Goal: Task Accomplishment & Management: Use online tool/utility

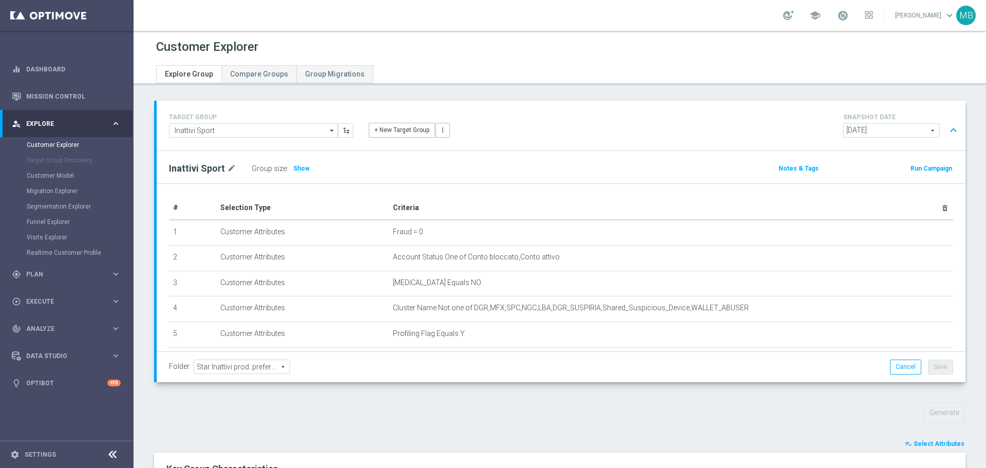
scroll to position [435, 0]
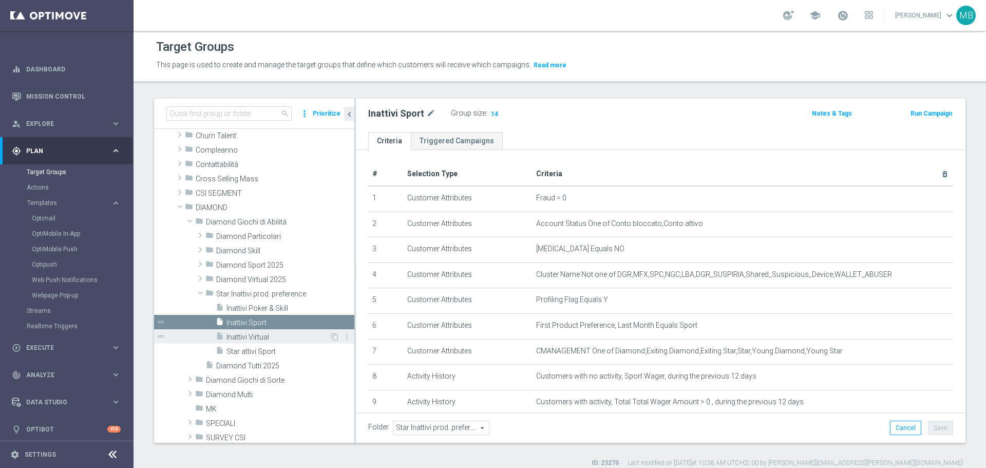
click at [250, 333] on span "Inattivi Virtual" at bounding box center [278, 337] width 103 height 9
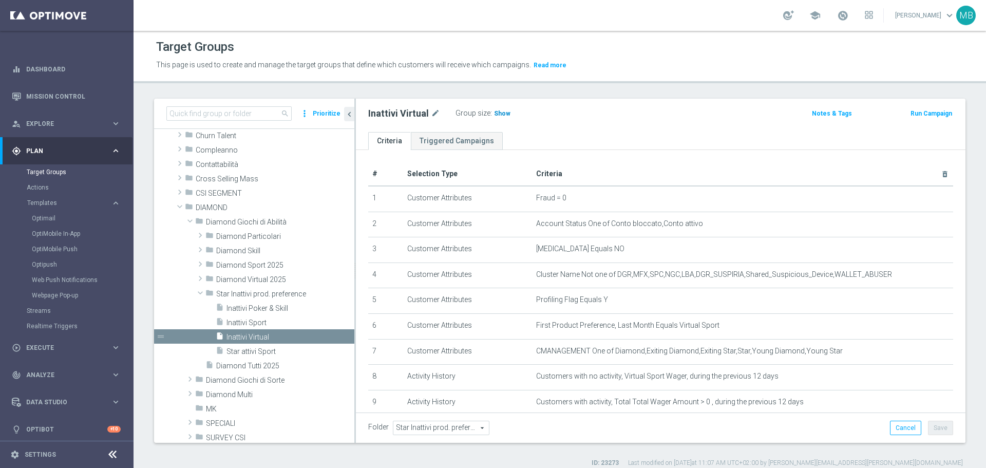
click at [494, 111] on span "Show" at bounding box center [502, 113] width 16 height 7
click at [251, 319] on span "Inattivi Sport" at bounding box center [278, 323] width 103 height 9
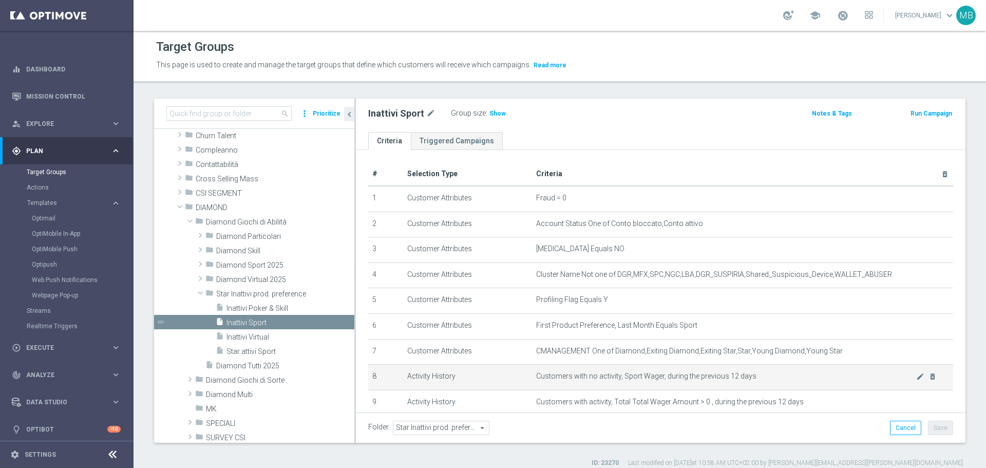
click at [617, 390] on td "Customers with no activity, Sport Wager, during the previous 12 days mode_edit …" at bounding box center [742, 378] width 421 height 26
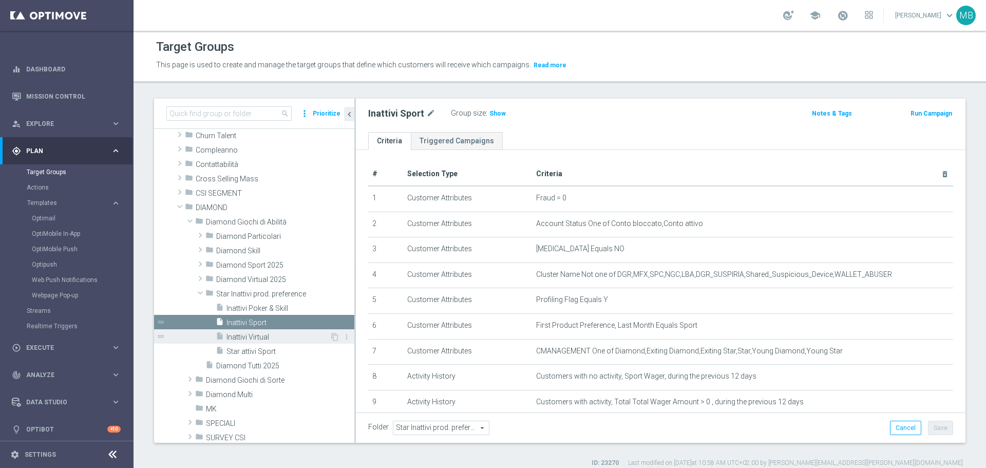
click at [264, 336] on span "Inattivi Virtual" at bounding box center [278, 337] width 103 height 9
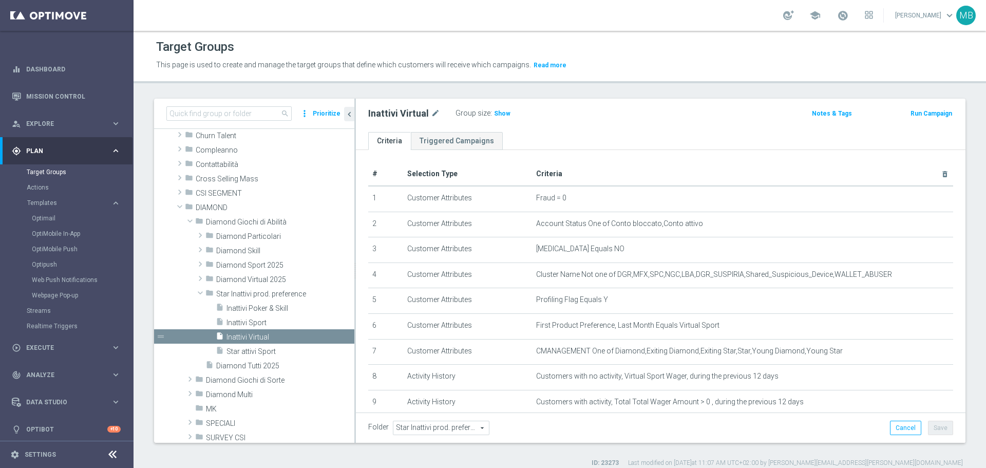
click at [708, 123] on div "Inattivi Virtual mode_edit Group size : Show Notes & Tags Run Campaign" at bounding box center [661, 115] width 610 height 33
click at [280, 322] on span "Inattivi Sport" at bounding box center [278, 323] width 103 height 9
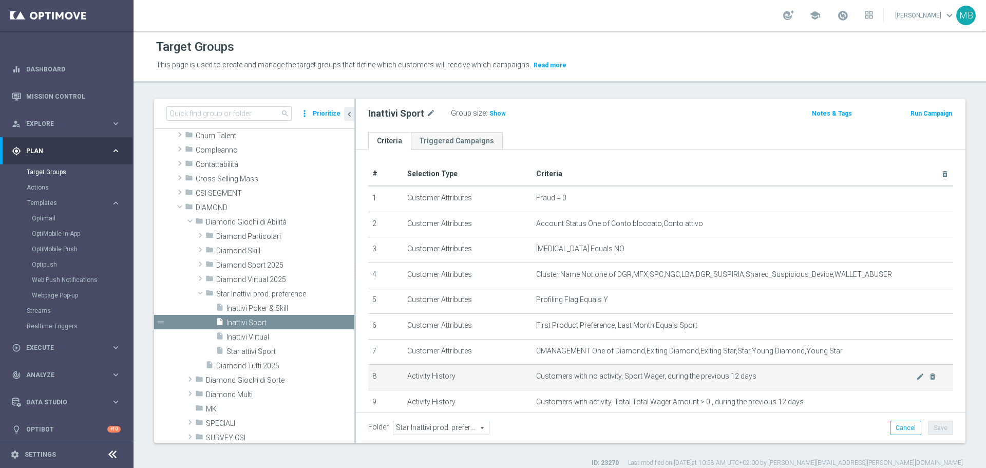
click at [901, 381] on span "Customers with no activity, Sport Wager, during the previous 12 days" at bounding box center [726, 376] width 380 height 9
click at [916, 381] on icon "mode_edit" at bounding box center [920, 376] width 8 height 8
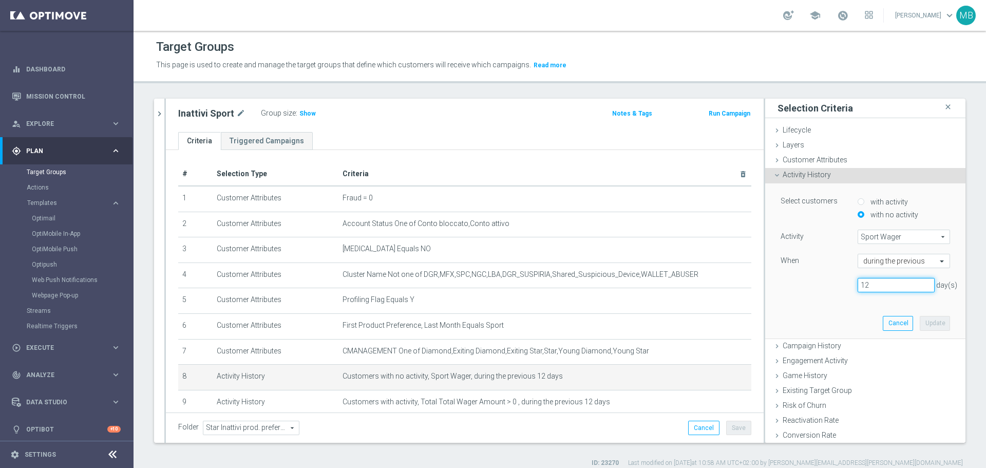
click at [870, 279] on input "12" at bounding box center [896, 285] width 77 height 14
type input "15"
click at [920, 320] on button "Update" at bounding box center [935, 323] width 30 height 14
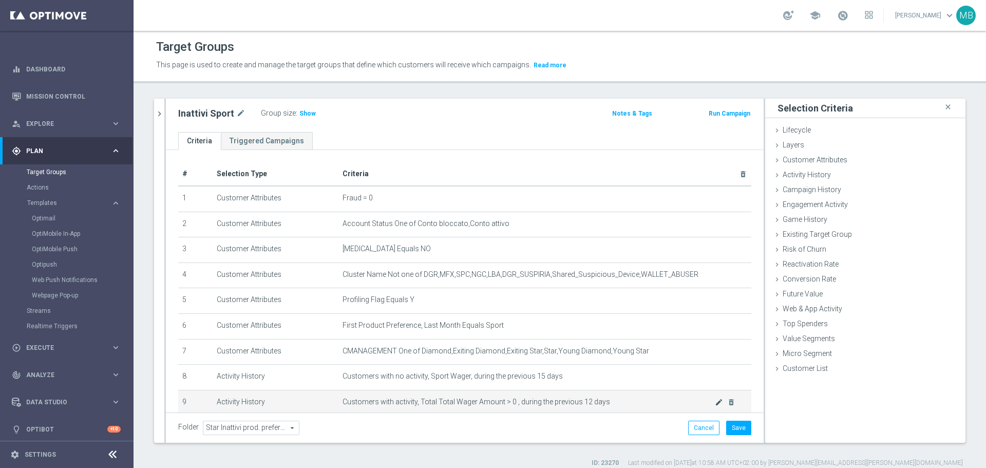
click at [715, 406] on icon "mode_edit" at bounding box center [719, 402] width 8 height 8
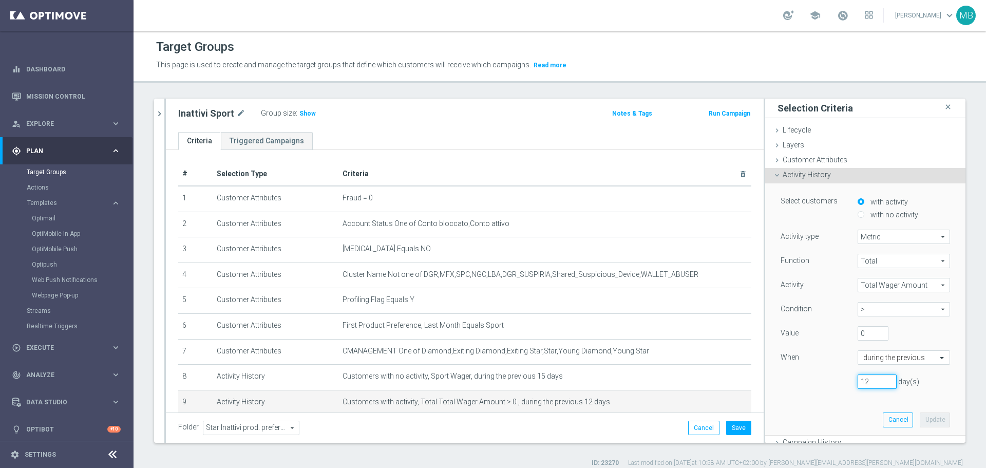
click at [858, 382] on input "12" at bounding box center [877, 381] width 39 height 14
click at [869, 382] on input "12" at bounding box center [877, 381] width 39 height 14
type input "15"
click at [920, 417] on button "Update" at bounding box center [935, 420] width 30 height 14
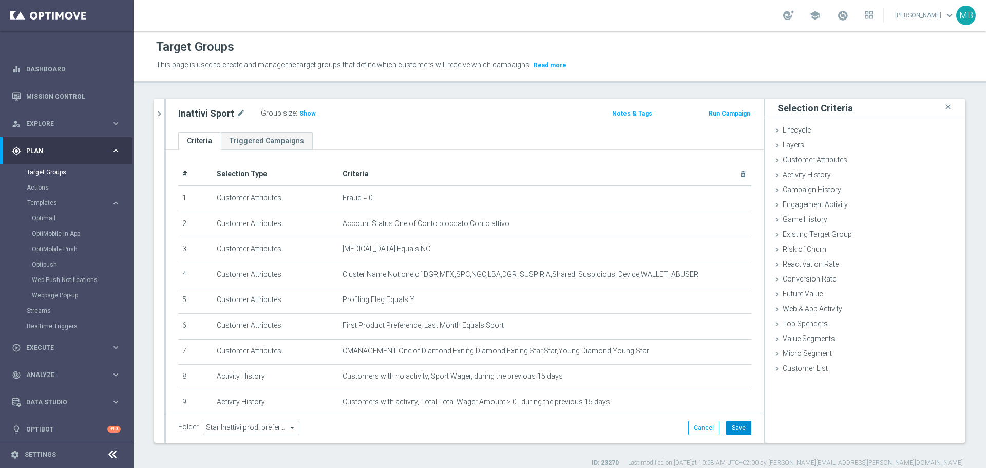
click at [730, 428] on button "Save" at bounding box center [738, 428] width 25 height 14
click at [943, 106] on icon "close" at bounding box center [948, 107] width 10 height 14
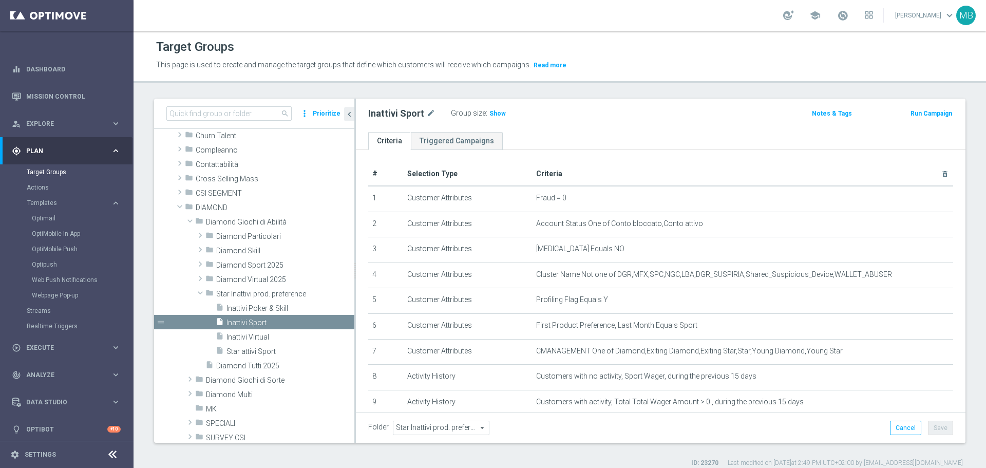
scroll to position [68, 0]
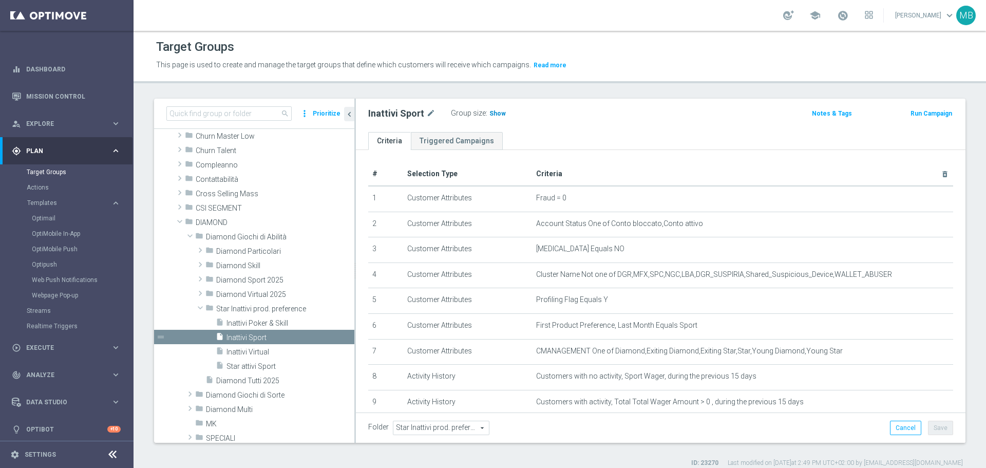
click at [494, 115] on span "Show" at bounding box center [498, 113] width 16 height 7
click at [260, 351] on span "Inattivi Virtual" at bounding box center [278, 352] width 103 height 9
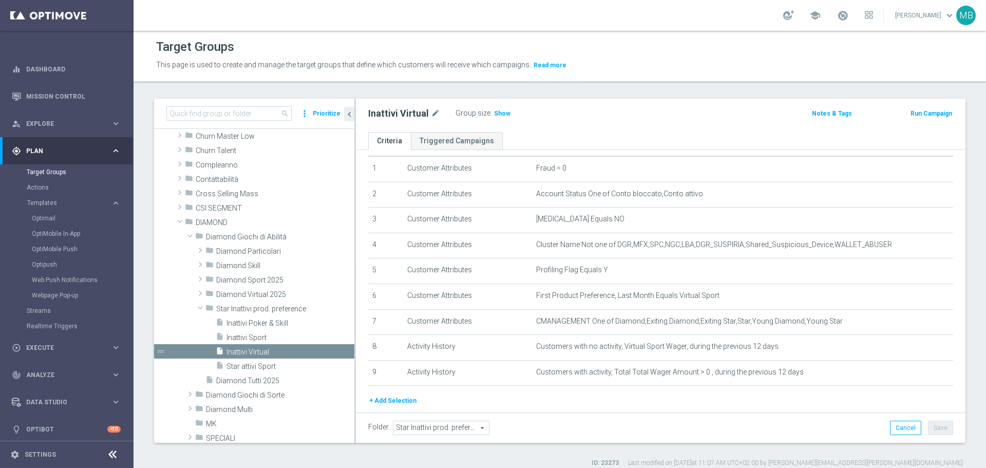
scroll to position [38, 0]
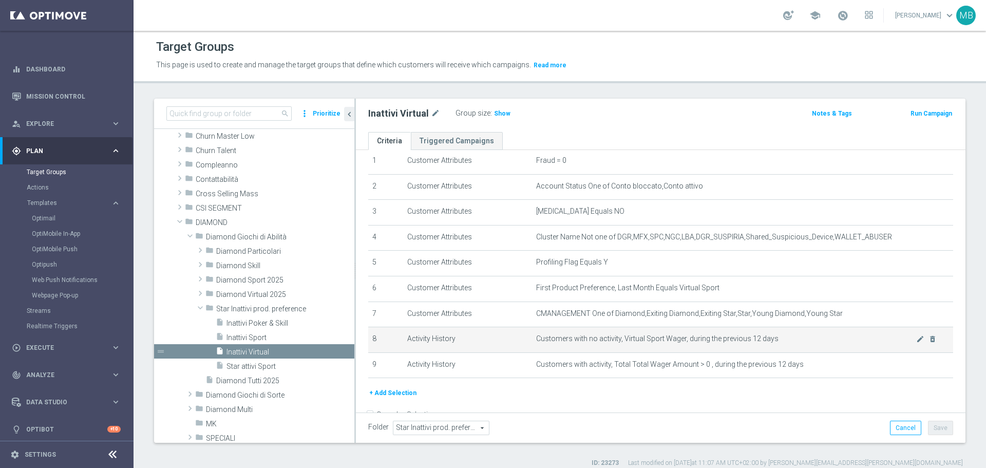
click at [901, 340] on span "Customers with no activity, Virtual Sport Wager, during the previous 12 days" at bounding box center [726, 338] width 380 height 9
click at [916, 341] on icon "mode_edit" at bounding box center [920, 339] width 8 height 8
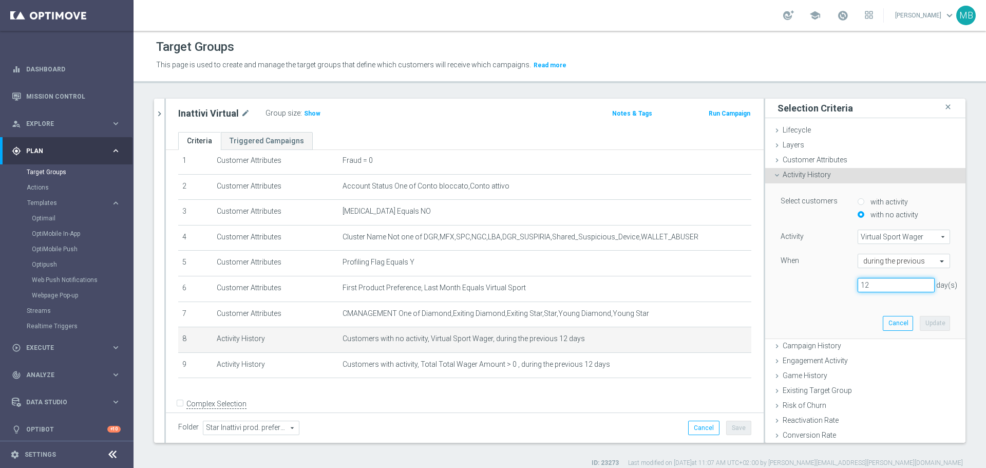
click at [882, 284] on input "12" at bounding box center [896, 285] width 77 height 14
type input "15"
click at [920, 320] on button "Update" at bounding box center [935, 323] width 30 height 14
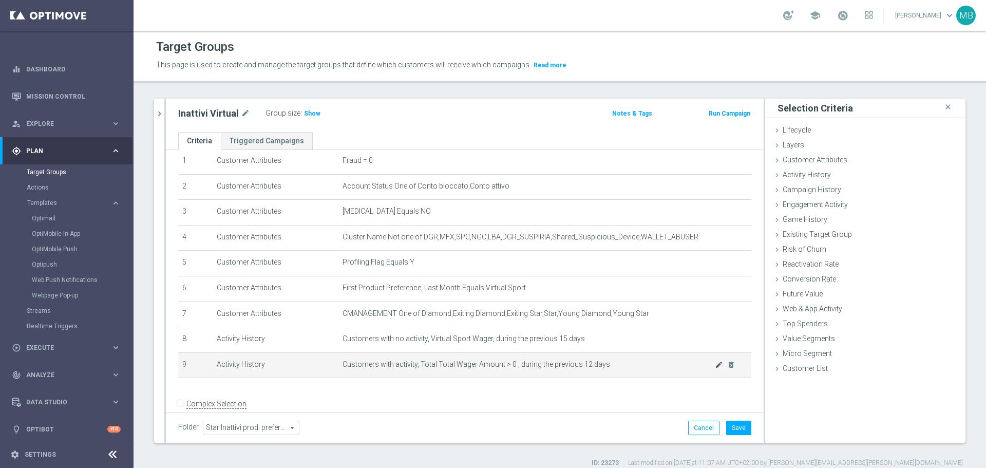
click at [715, 368] on div "mode_edit delete_forever" at bounding box center [725, 364] width 21 height 9
click at [715, 368] on icon "mode_edit" at bounding box center [719, 365] width 8 height 8
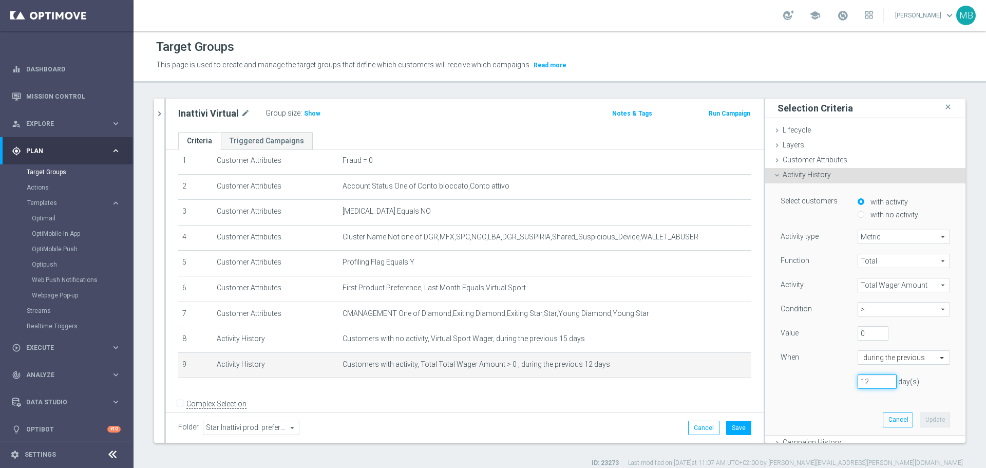
click at [863, 379] on input "12" at bounding box center [877, 381] width 39 height 14
type input "15"
click at [920, 417] on button "Update" at bounding box center [935, 420] width 30 height 14
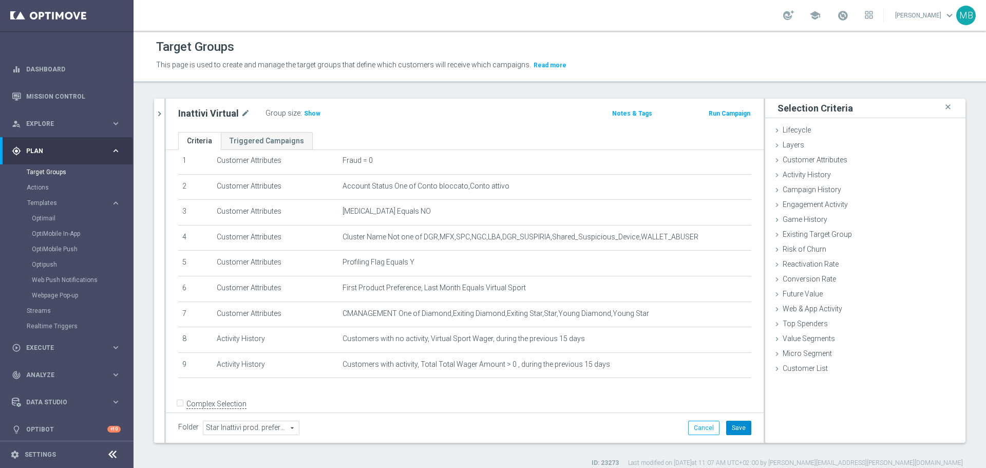
click at [740, 428] on button "Save" at bounding box center [738, 428] width 25 height 14
click at [943, 107] on icon "close" at bounding box center [948, 107] width 10 height 14
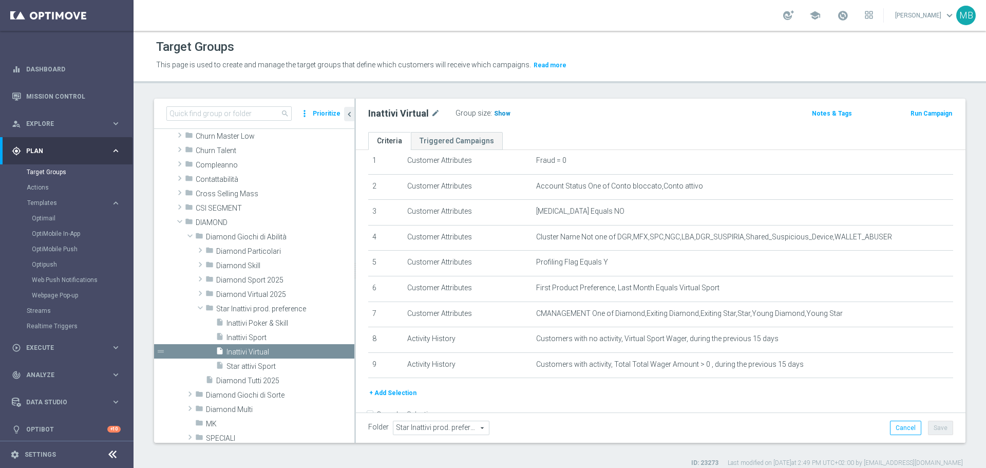
click at [502, 115] on span "Show" at bounding box center [502, 113] width 16 height 7
click at [495, 113] on span "4" at bounding box center [498, 115] width 6 height 10
click at [263, 326] on span "Inattivi Poker & Skill" at bounding box center [278, 323] width 103 height 9
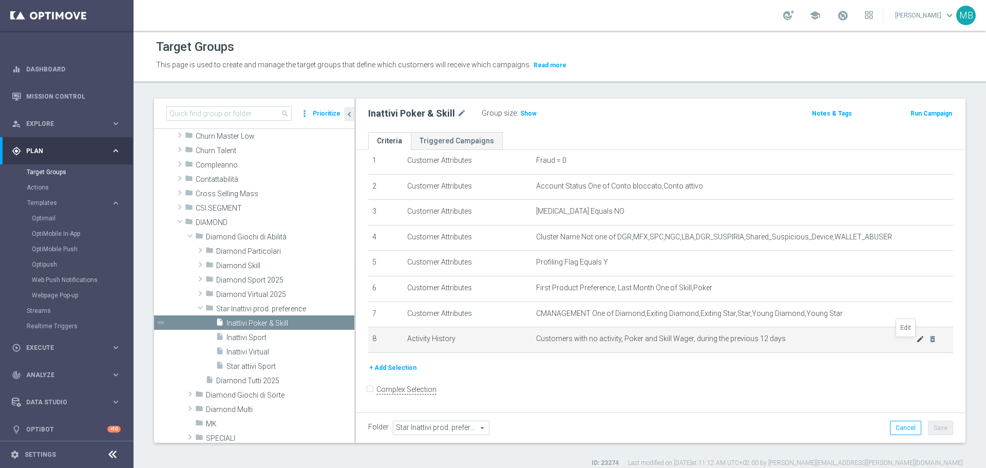
click at [916, 339] on icon "mode_edit" at bounding box center [920, 339] width 8 height 8
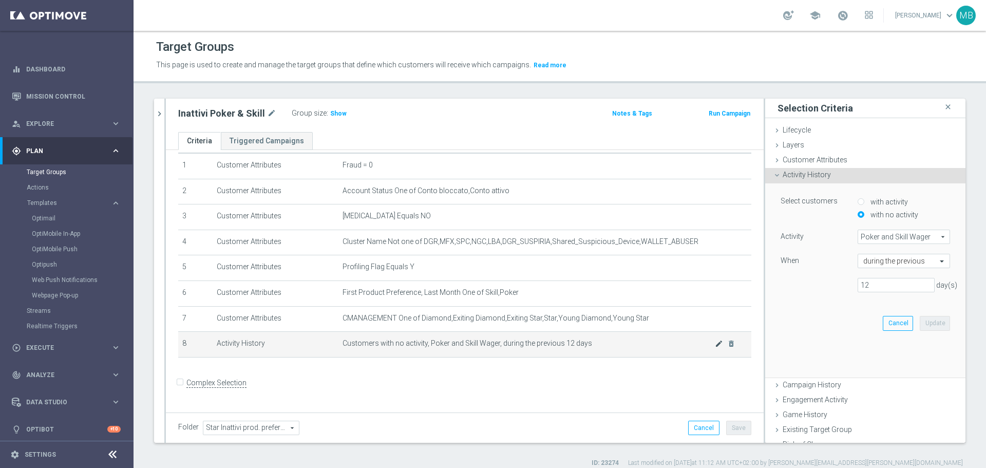
scroll to position [28, 0]
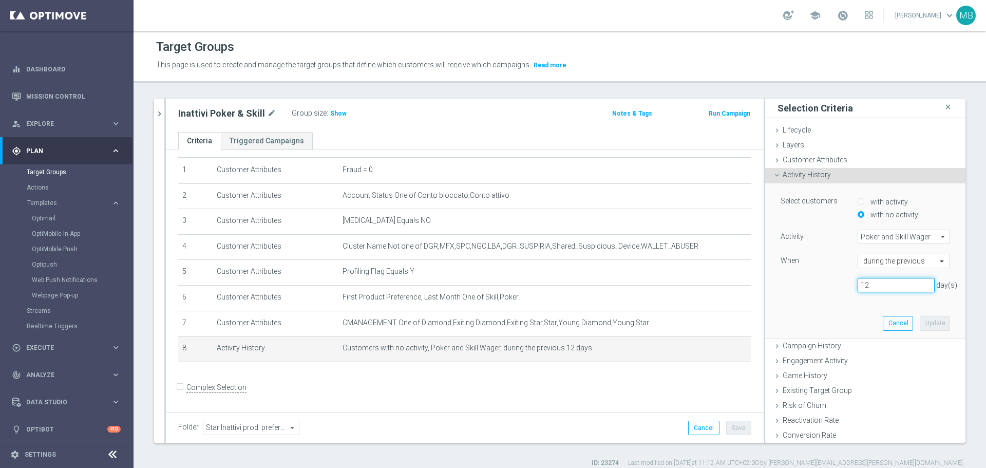
click at [881, 278] on input "12" at bounding box center [896, 285] width 77 height 14
type input "15"
click at [920, 322] on button "Update" at bounding box center [935, 323] width 30 height 14
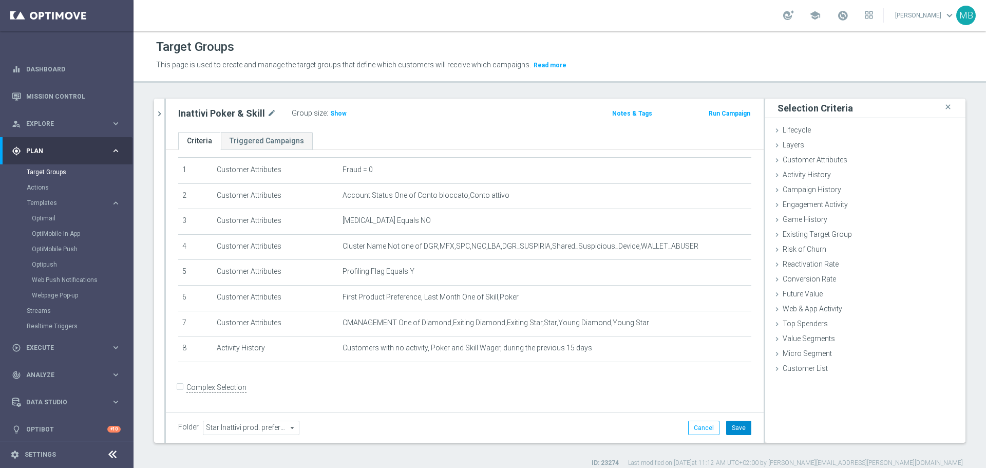
click at [726, 426] on button "Save" at bounding box center [738, 428] width 25 height 14
click at [943, 107] on icon "close" at bounding box center [948, 107] width 10 height 14
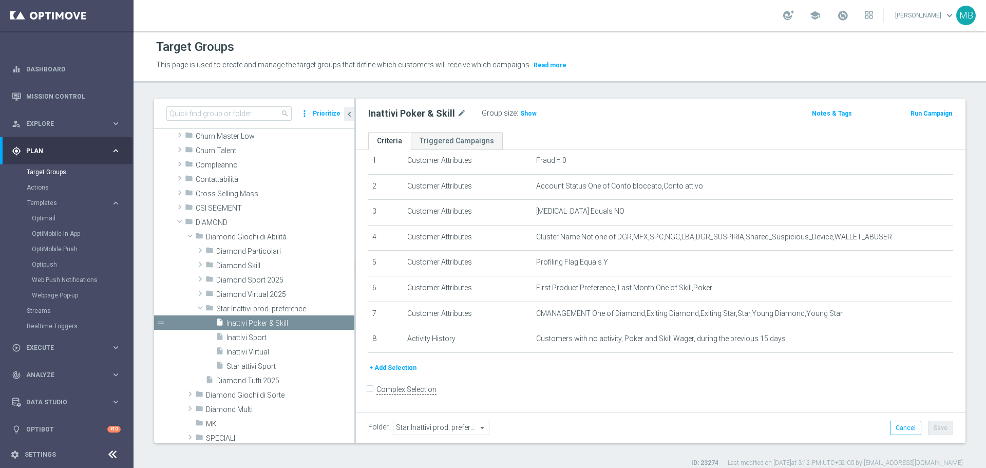
scroll to position [53, 0]
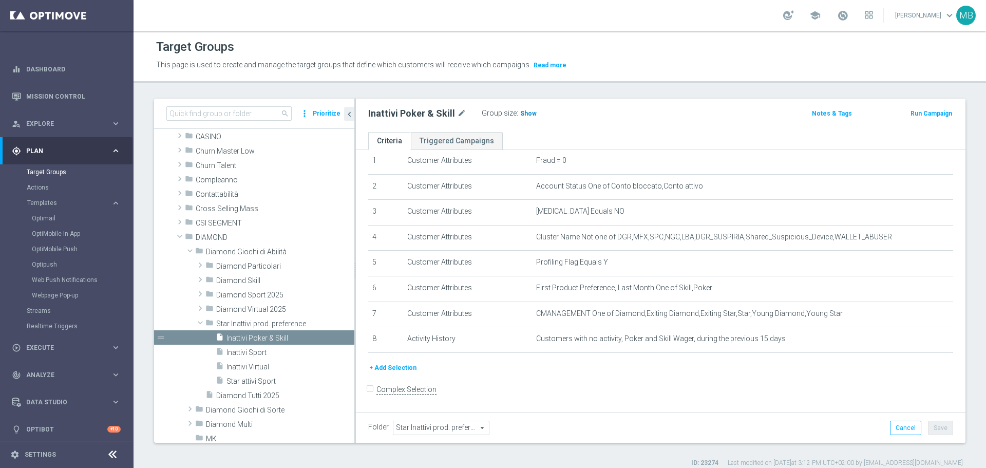
click at [531, 112] on span "Show" at bounding box center [528, 113] width 16 height 7
click at [521, 115] on span "3" at bounding box center [524, 115] width 6 height 10
click at [521, 114] on span "3" at bounding box center [524, 115] width 6 height 10
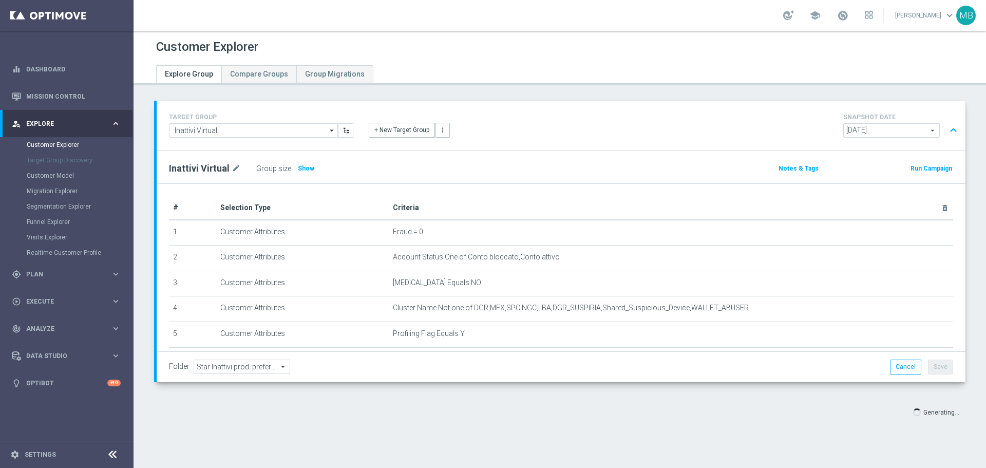
click at [392, 403] on div "Generating..." at bounding box center [559, 412] width 827 height 18
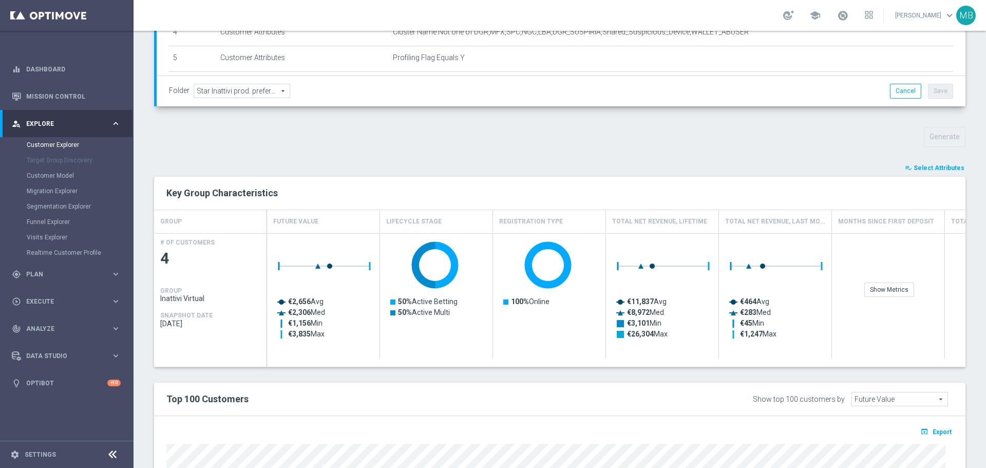
scroll to position [285, 0]
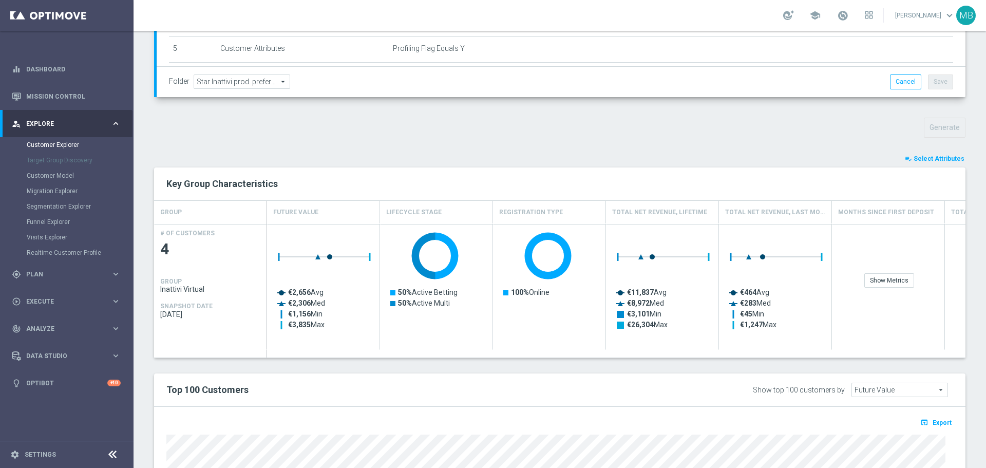
click at [924, 160] on span "Select Attributes" at bounding box center [939, 158] width 51 height 7
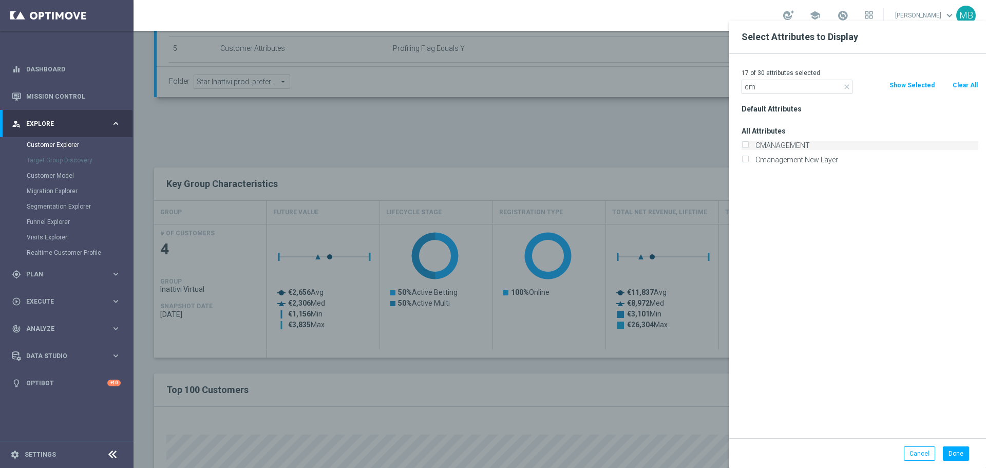
type input "cm"
click at [748, 148] on div "CMANAGEMENT" at bounding box center [860, 145] width 237 height 9
click at [746, 143] on div "CMANAGEMENT" at bounding box center [860, 145] width 237 height 9
click at [752, 142] on label "CMANAGEMENT" at bounding box center [865, 145] width 227 height 9
click at [748, 143] on input "CMANAGEMENT" at bounding box center [745, 146] width 7 height 7
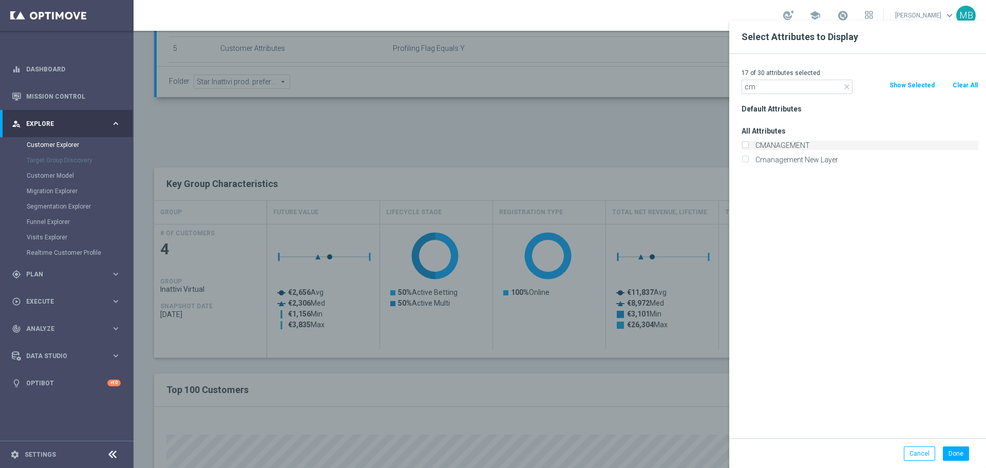
checkbox input "true"
click at [764, 92] on input "cm" at bounding box center [797, 87] width 111 height 14
type input "c"
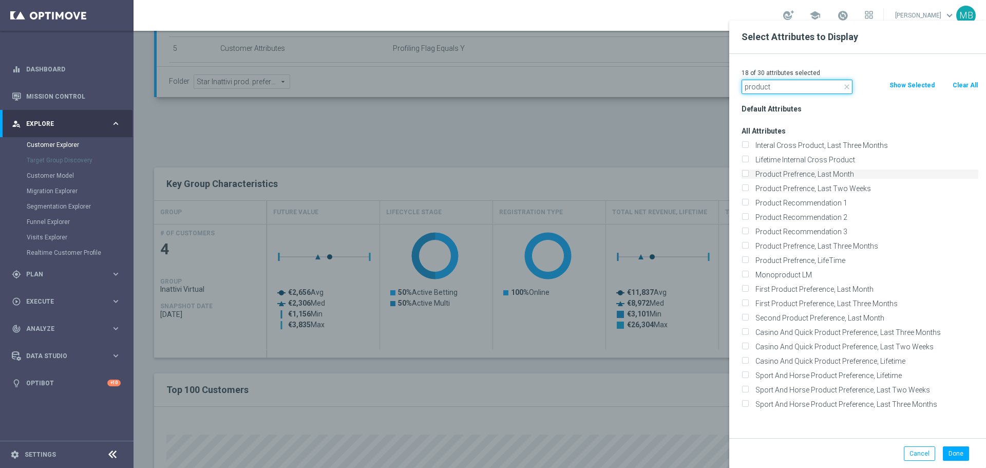
type input "product"
click at [743, 174] on input "Product Prefrence, Last Month" at bounding box center [745, 175] width 7 height 7
checkbox input "true"
click at [749, 245] on div "Product Prefrence, Last Three Months" at bounding box center [860, 245] width 237 height 9
click at [746, 246] on input "Product Prefrence, Last Three Months" at bounding box center [745, 247] width 7 height 7
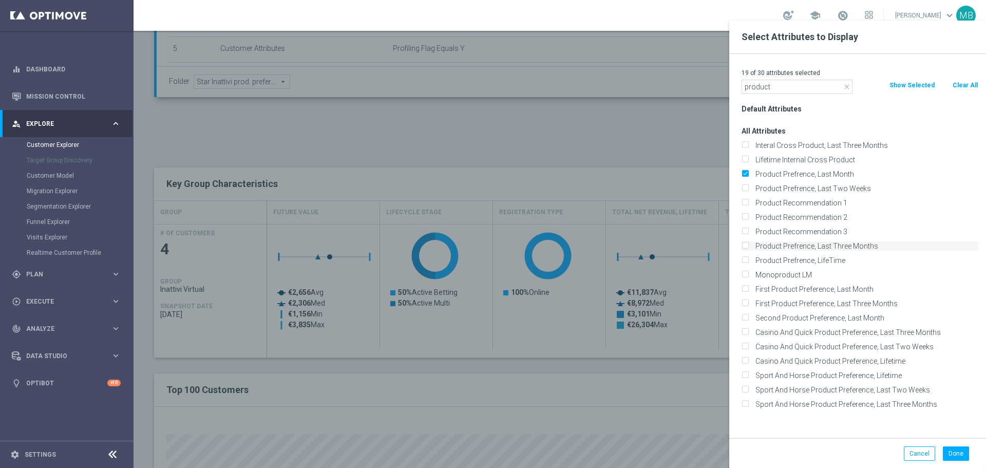
checkbox input "true"
click at [746, 291] on input "First Product Preference, Last Month" at bounding box center [745, 290] width 7 height 7
checkbox input "true"
click at [747, 317] on input "Second Product Preference, Last Month" at bounding box center [745, 319] width 7 height 7
checkbox input "true"
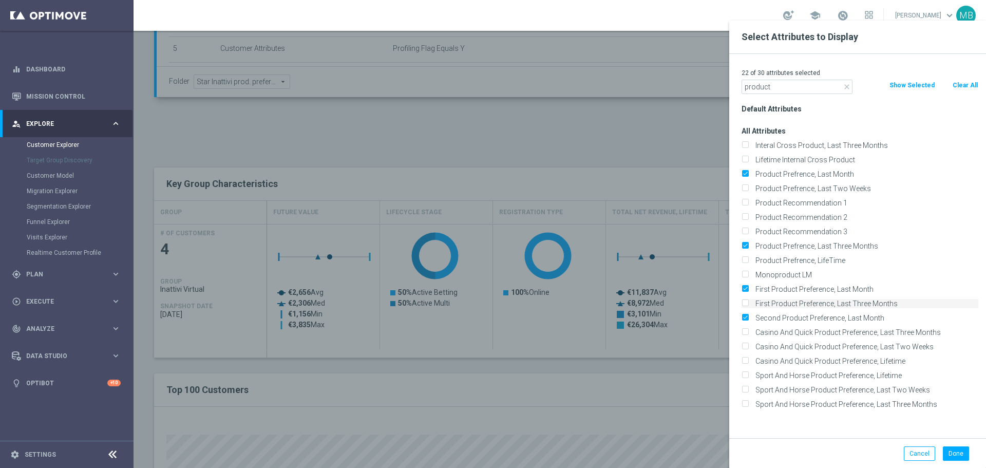
click at [744, 304] on input "First Product Preference, Last Three Months" at bounding box center [745, 305] width 7 height 7
checkbox input "true"
click at [748, 317] on div "Second Product Preference, Last Month" at bounding box center [860, 317] width 237 height 9
click at [740, 319] on div "Second Product Preference, Last Month" at bounding box center [860, 318] width 252 height 14
click at [960, 456] on button "Done" at bounding box center [956, 453] width 26 height 14
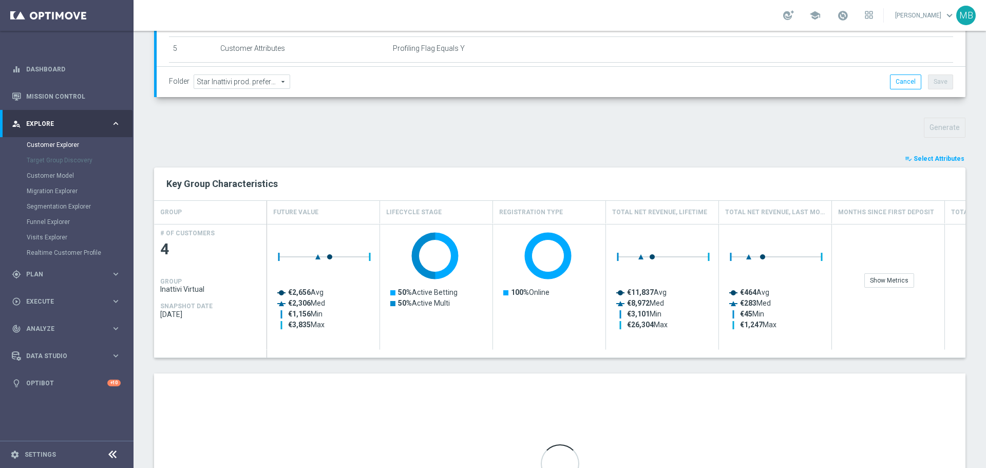
scroll to position [397, 0]
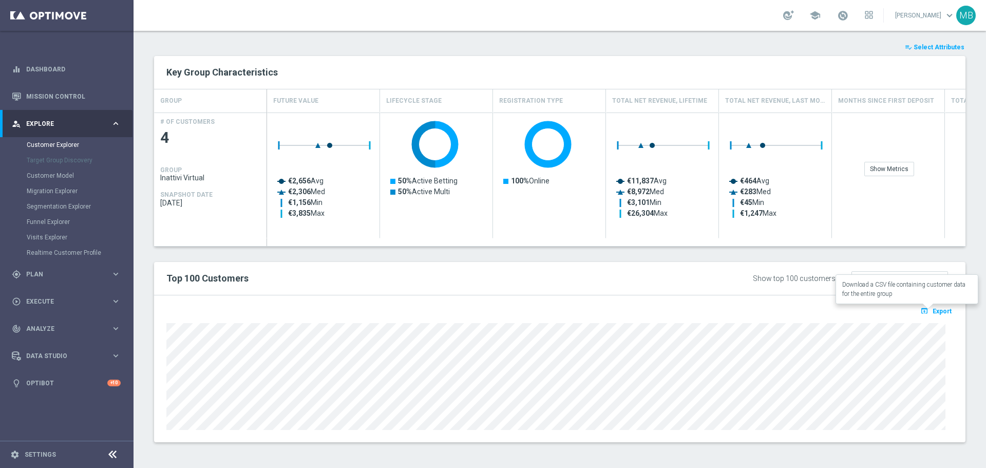
click at [923, 309] on icon "open_in_browser" at bounding box center [926, 311] width 11 height 8
click at [934, 311] on span "Export" at bounding box center [942, 311] width 19 height 7
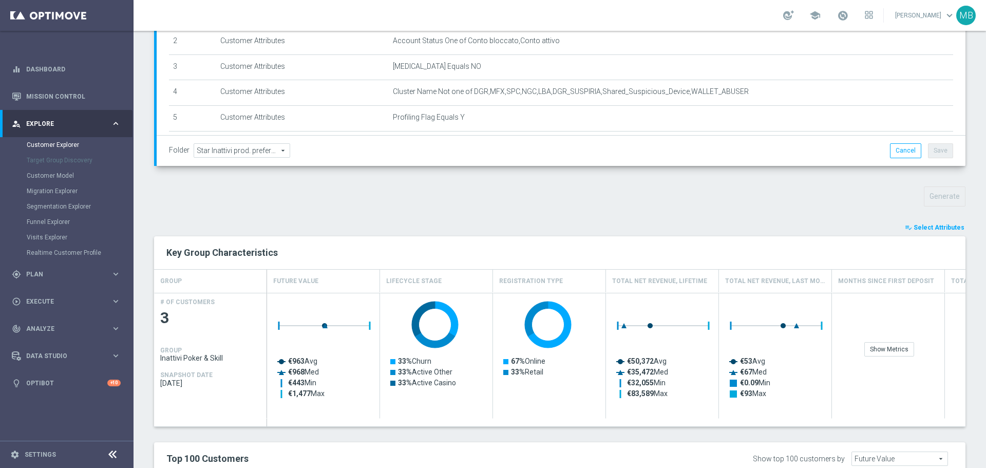
scroll to position [215, 0]
click at [933, 230] on span "Select Attributes" at bounding box center [939, 228] width 51 height 7
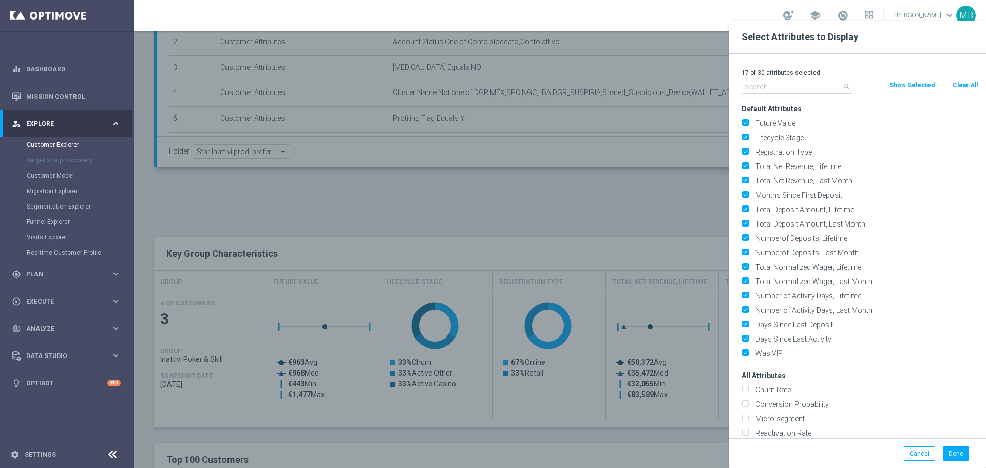
click at [581, 190] on div at bounding box center [627, 255] width 986 height 468
click at [917, 458] on button "Cancel" at bounding box center [919, 453] width 31 height 14
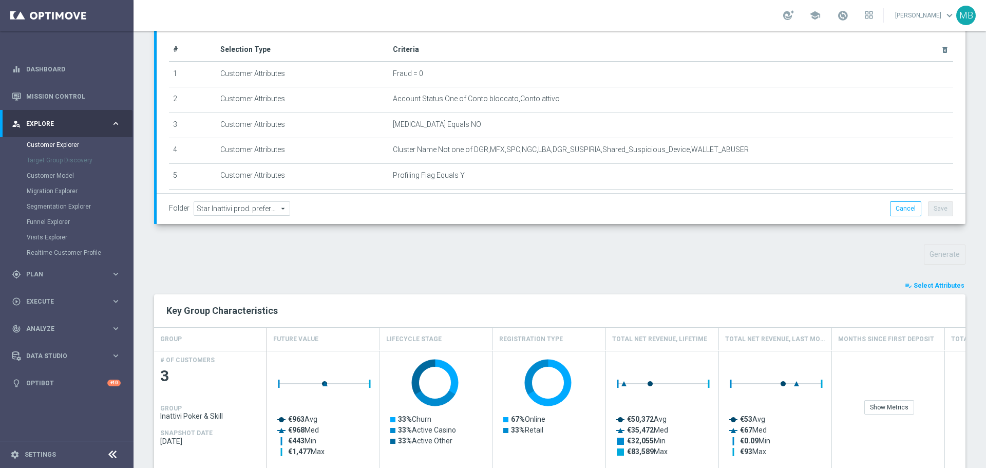
scroll to position [157, 0]
click at [930, 287] on span "Select Attributes" at bounding box center [939, 286] width 51 height 7
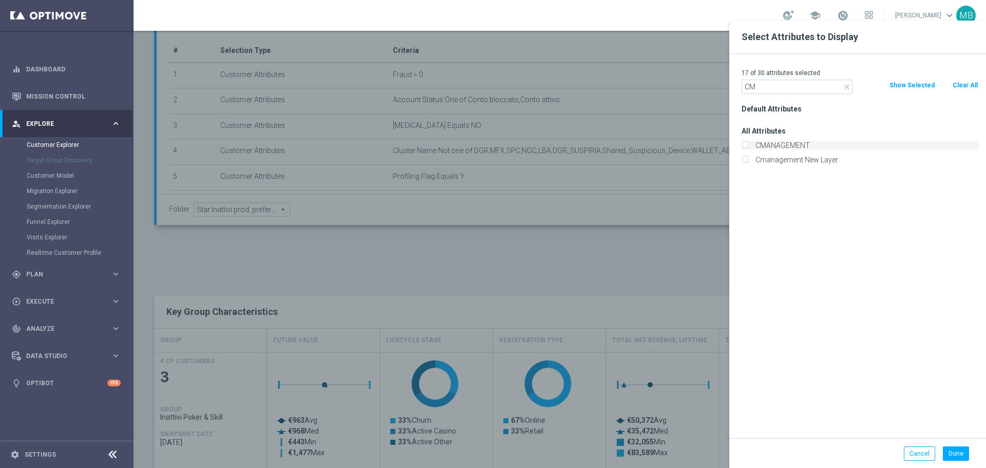
type input "CM"
click at [781, 145] on label "CMANAGEMENT" at bounding box center [865, 145] width 227 height 9
click at [748, 145] on input "CMANAGEMENT" at bounding box center [745, 146] width 7 height 7
checkbox input "true"
click at [776, 92] on input "CM" at bounding box center [797, 87] width 111 height 14
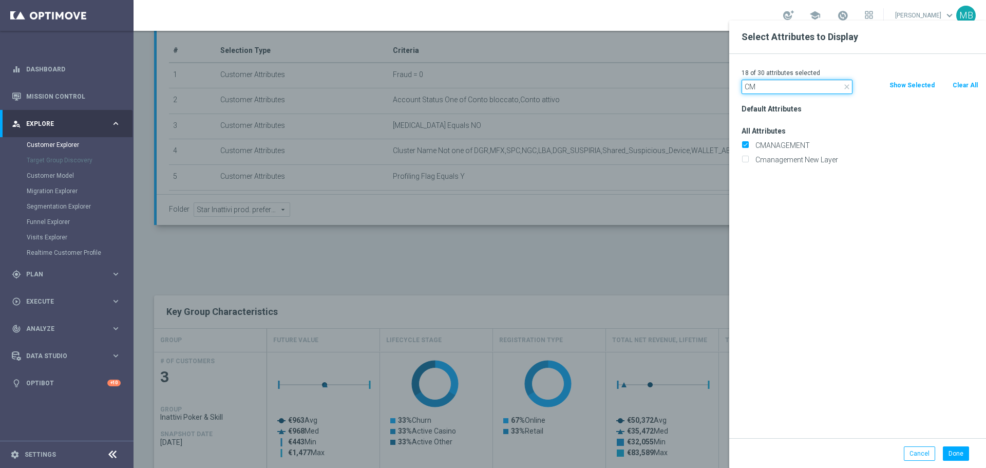
type input "C"
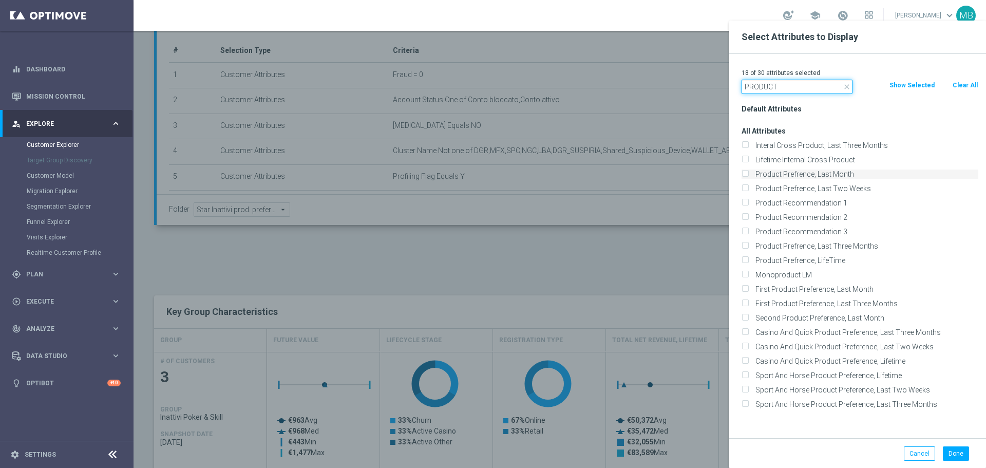
type input "PRODUCT"
click at [745, 177] on input "Product Prefrence, Last Month" at bounding box center [745, 175] width 7 height 7
checkbox input "true"
click at [744, 246] on input "Product Prefrence, Last Three Months" at bounding box center [745, 247] width 7 height 7
checkbox input "true"
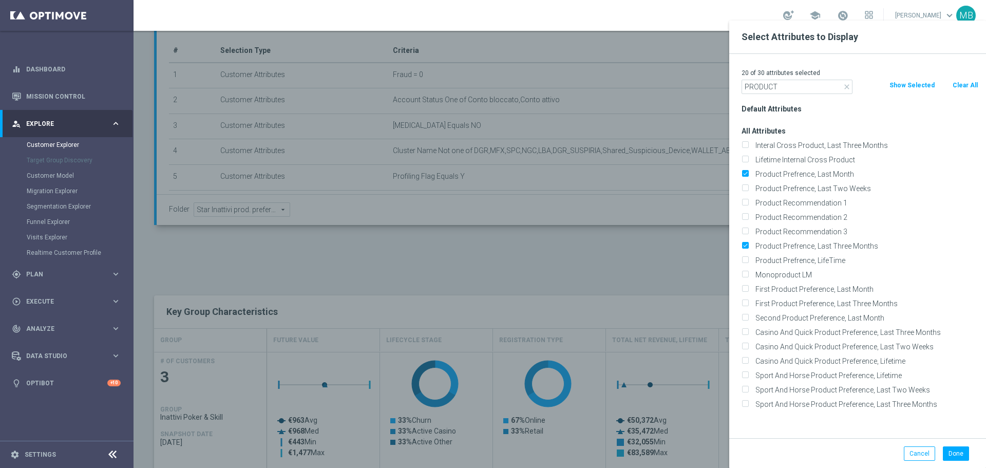
click at [744, 284] on div "First Product Preference, Last Month" at bounding box center [860, 289] width 252 height 14
click at [745, 288] on input "First Product Preference, Last Month" at bounding box center [745, 290] width 7 height 7
checkbox input "true"
click at [744, 302] on input "First Product Preference, Last Three Months" at bounding box center [745, 305] width 7 height 7
checkbox input "true"
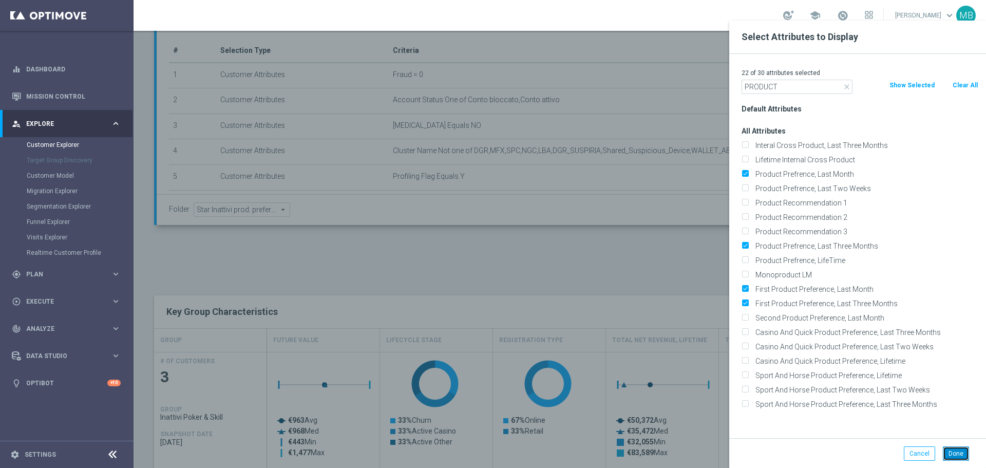
click at [960, 451] on button "Done" at bounding box center [956, 453] width 26 height 14
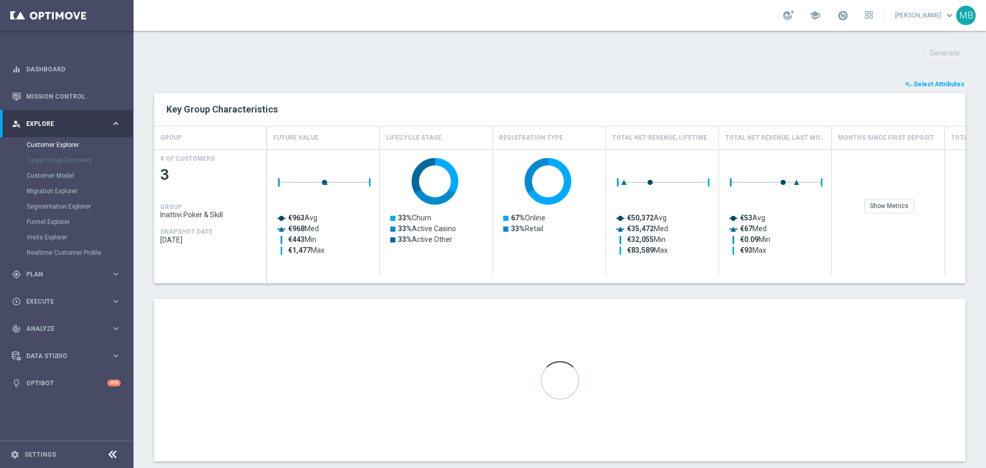
scroll to position [379, 0]
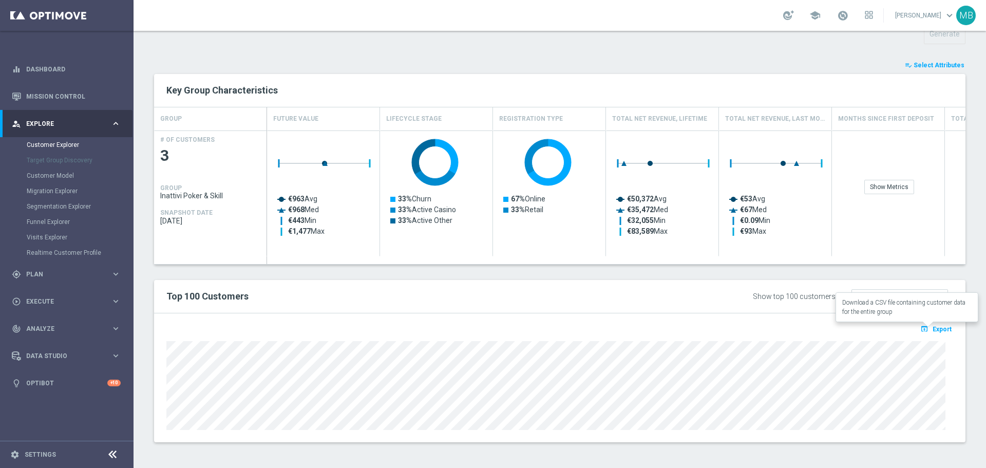
click at [933, 328] on span "Export" at bounding box center [942, 329] width 19 height 7
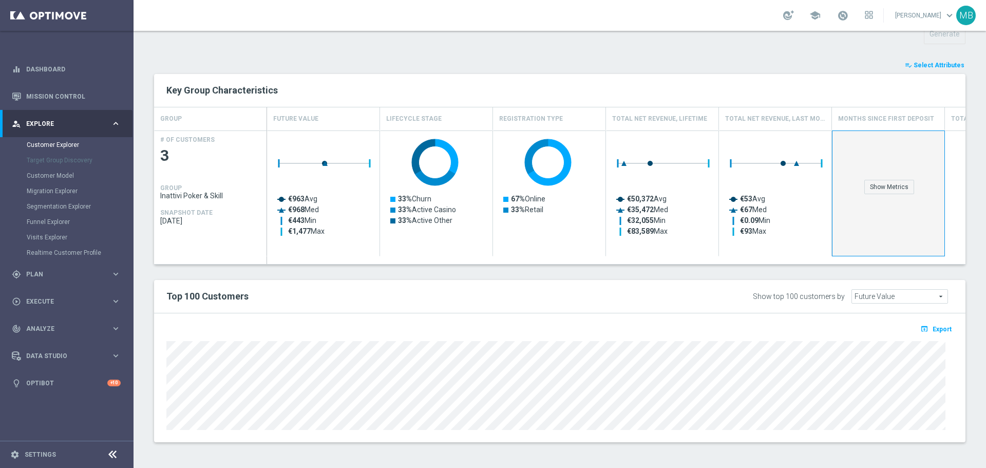
click at [921, 153] on div "Show Metrics" at bounding box center [889, 162] width 112 height 63
